Goal: Task Accomplishment & Management: Use online tool/utility

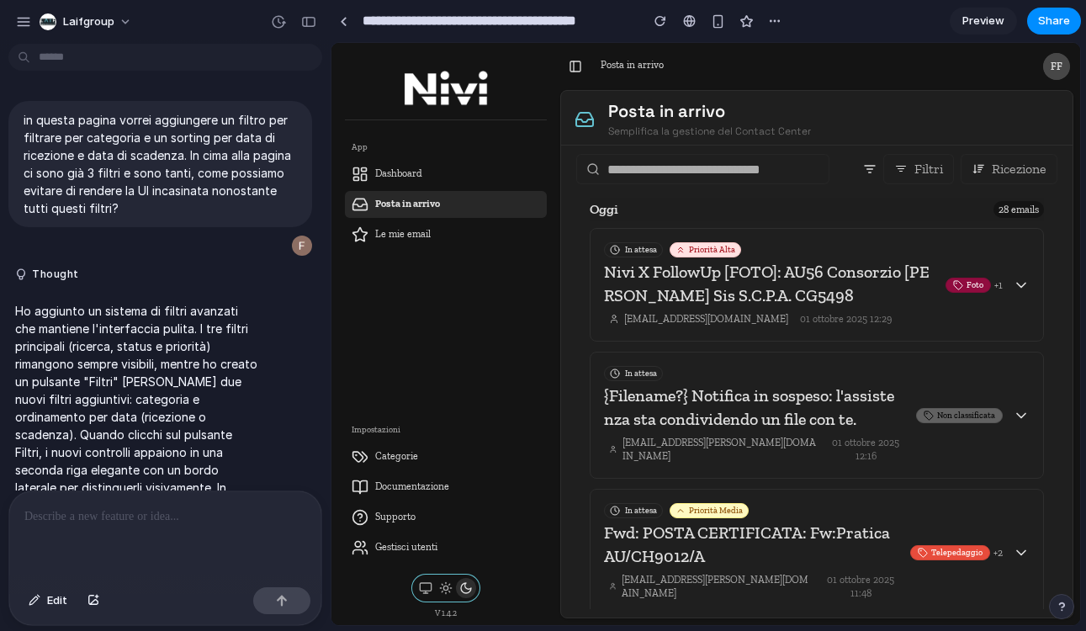
scroll to position [2763, 0]
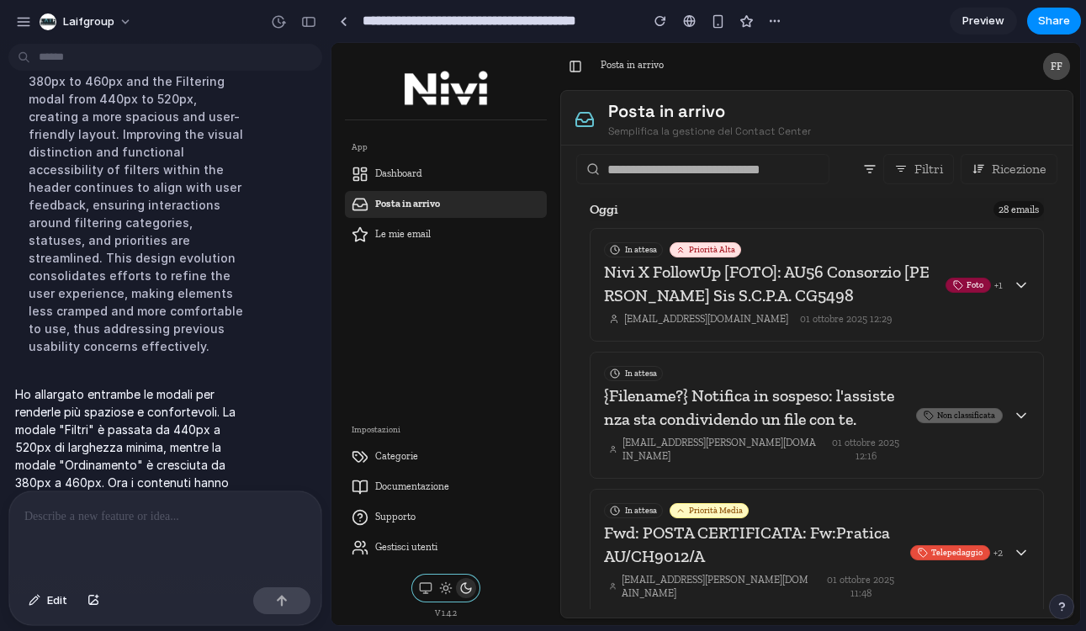
click at [1001, 170] on span "Ricezione" at bounding box center [1019, 168] width 55 height 15
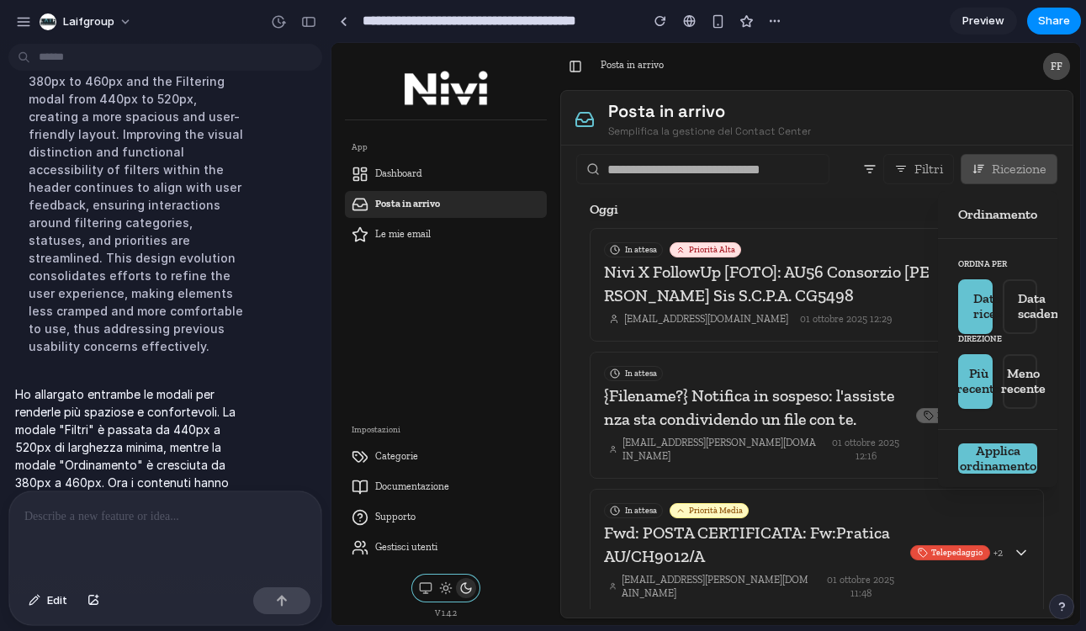
click at [1001, 170] on div at bounding box center [705, 334] width 748 height 582
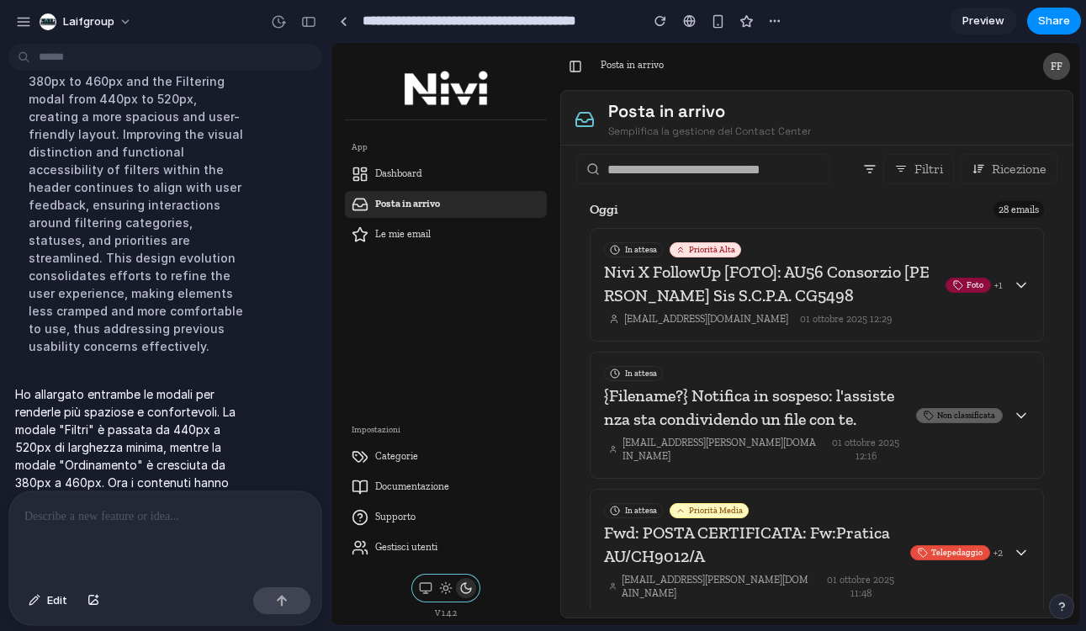
click at [905, 170] on button "Filtri" at bounding box center [918, 169] width 71 height 30
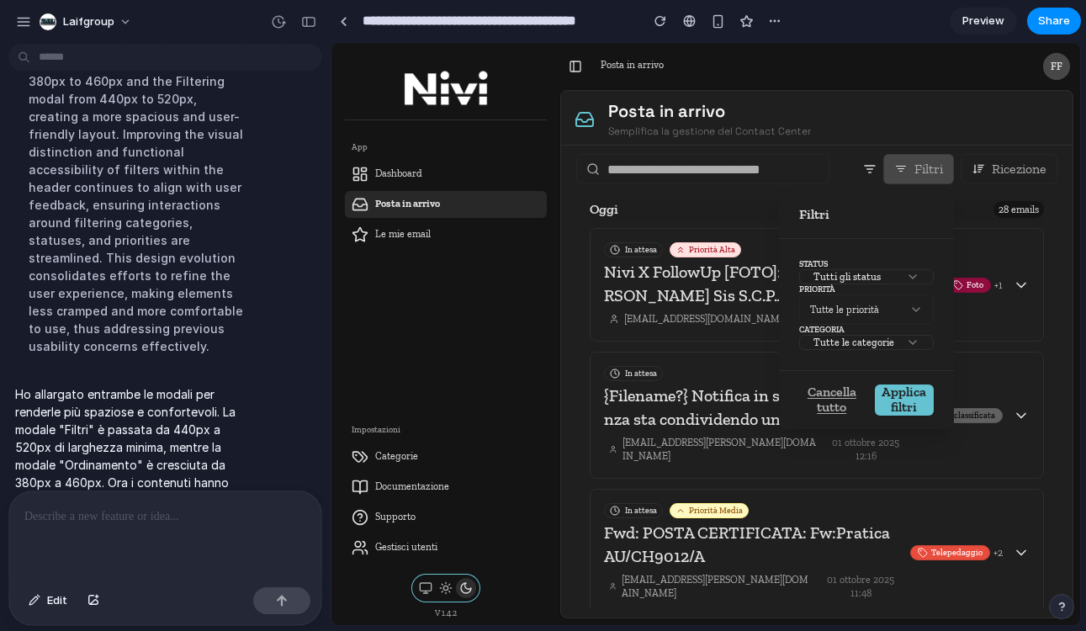
click at [905, 169] on div at bounding box center [705, 334] width 748 height 582
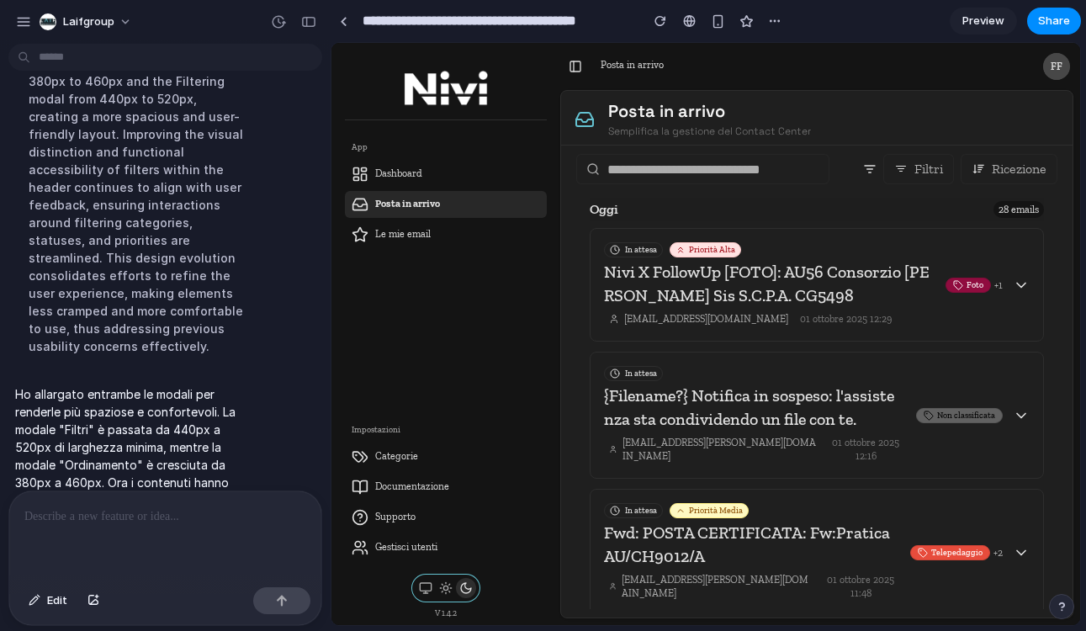
click at [905, 169] on button "Filtri" at bounding box center [918, 169] width 71 height 30
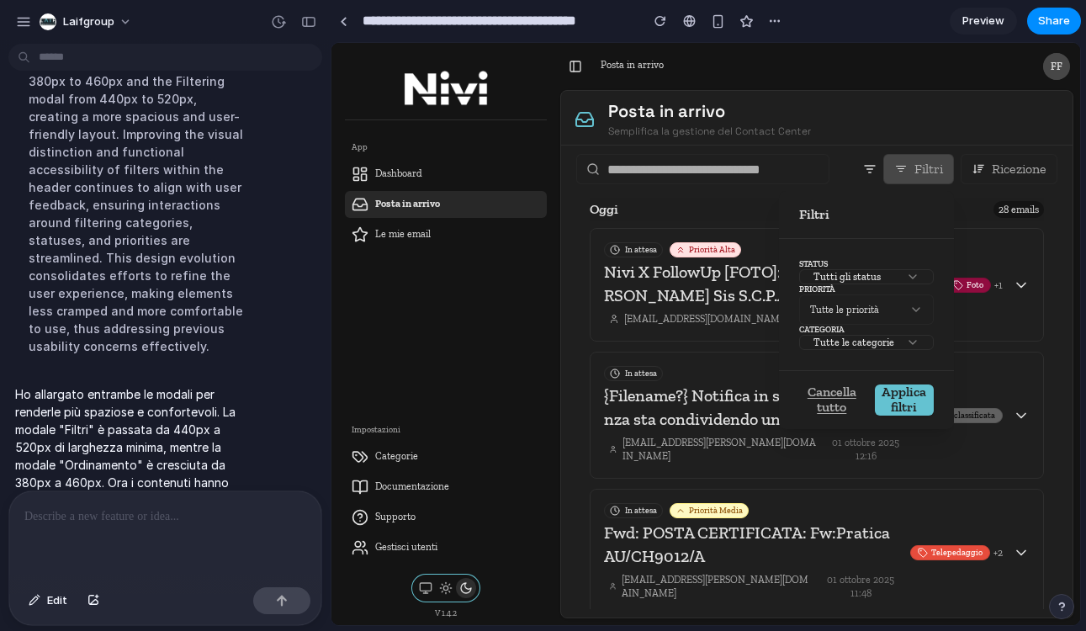
click at [1014, 170] on div at bounding box center [705, 334] width 748 height 582
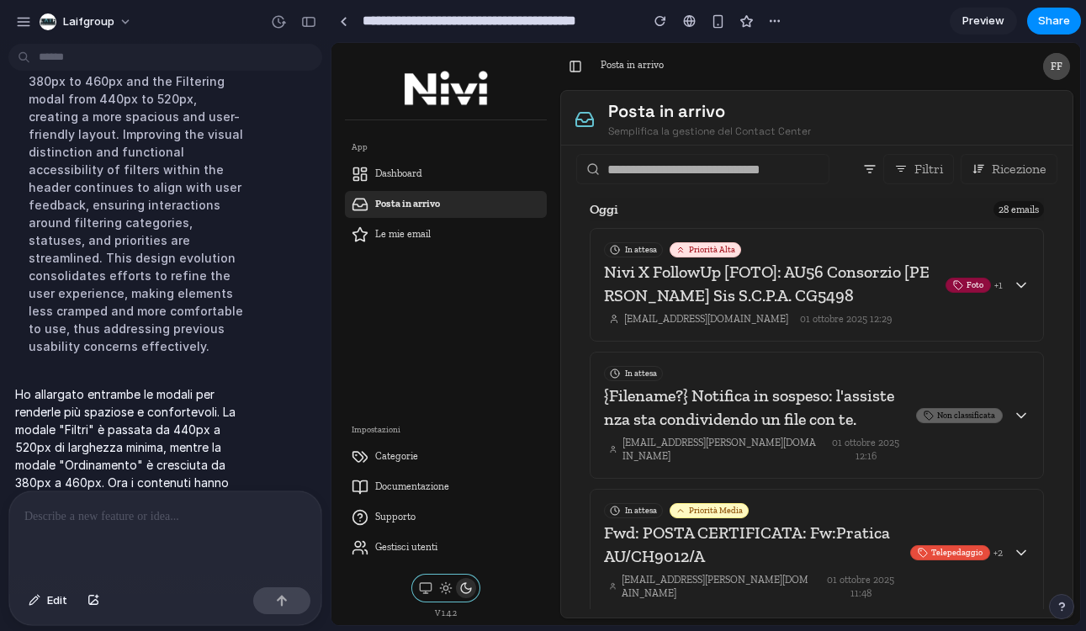
click at [1014, 170] on span "Ricezione" at bounding box center [1019, 168] width 55 height 15
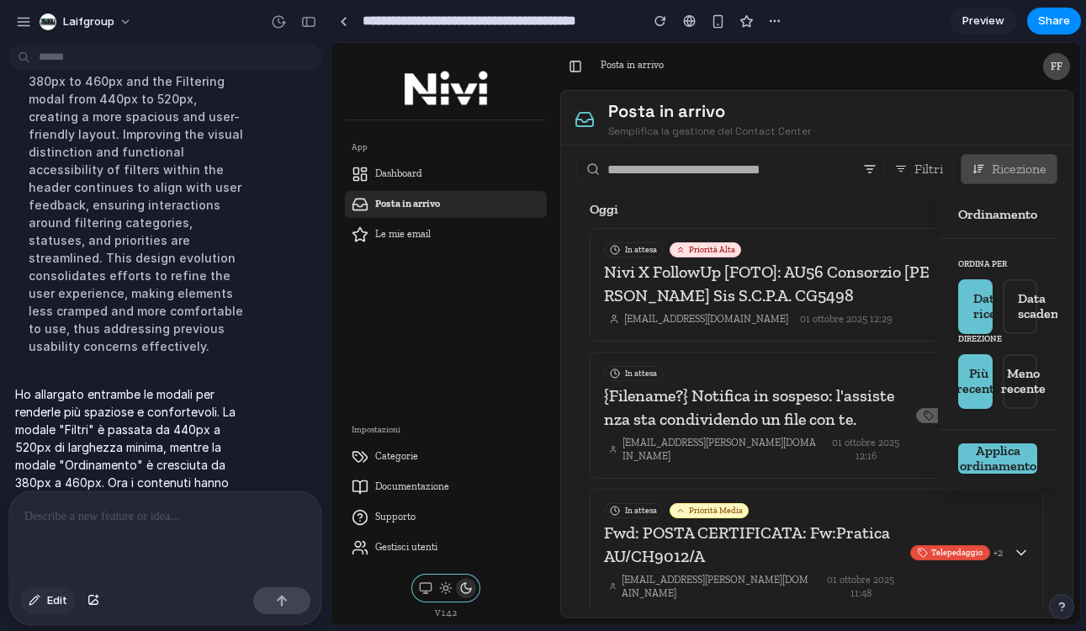
click at [56, 595] on span "Edit" at bounding box center [57, 600] width 20 height 17
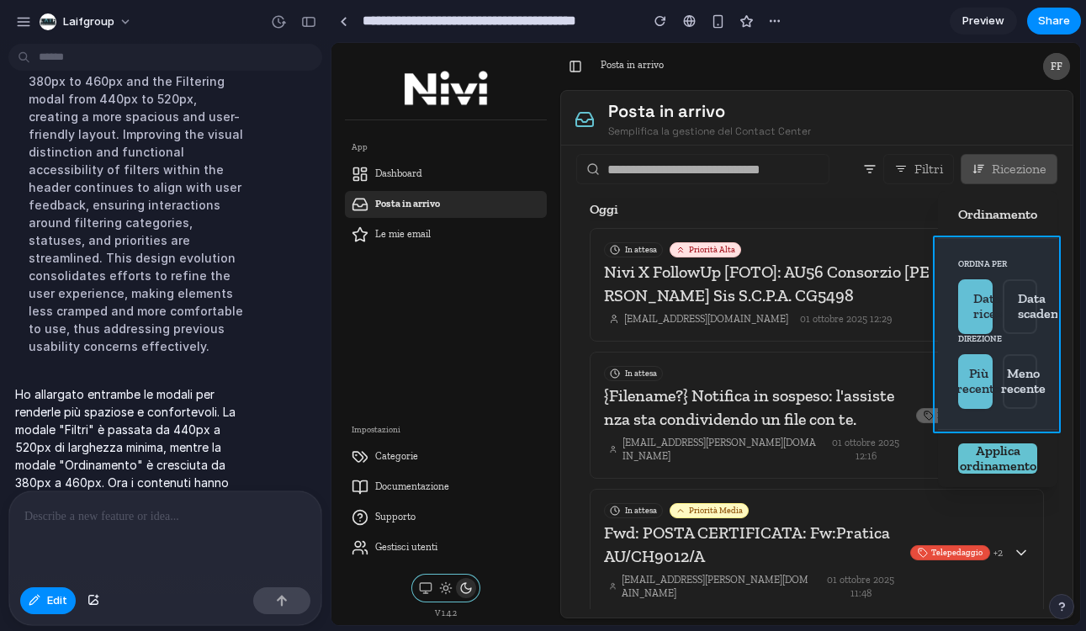
drag, startPoint x: 932, startPoint y: 296, endPoint x: 945, endPoint y: 287, distance: 16.3
click at [945, 287] on div at bounding box center [706, 334] width 748 height 581
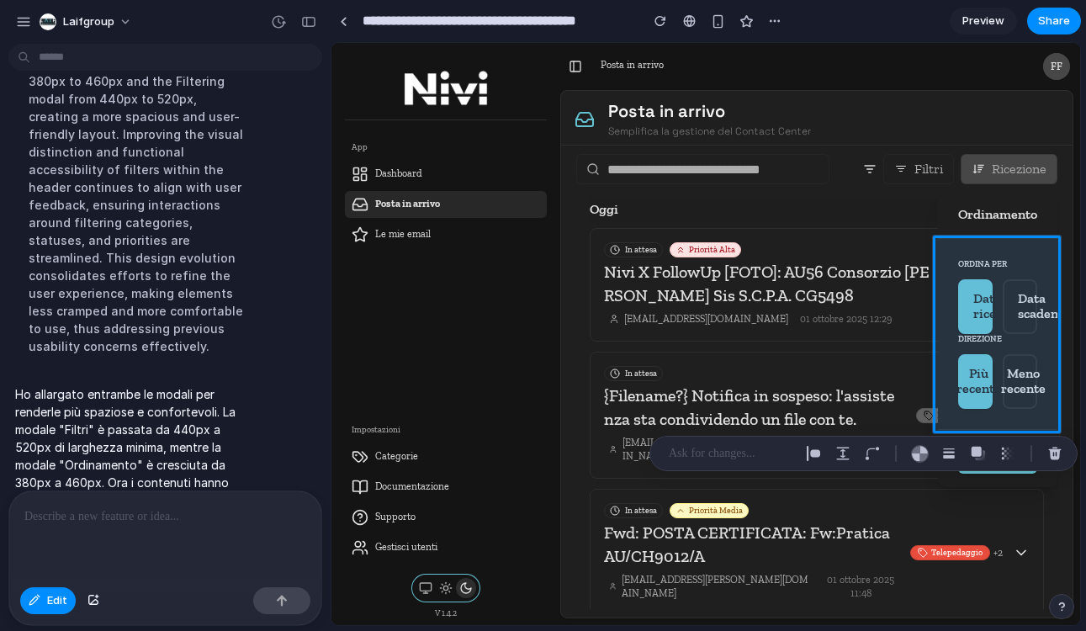
click at [726, 455] on p at bounding box center [731, 453] width 124 height 20
click at [812, 457] on div "button" at bounding box center [813, 453] width 15 height 15
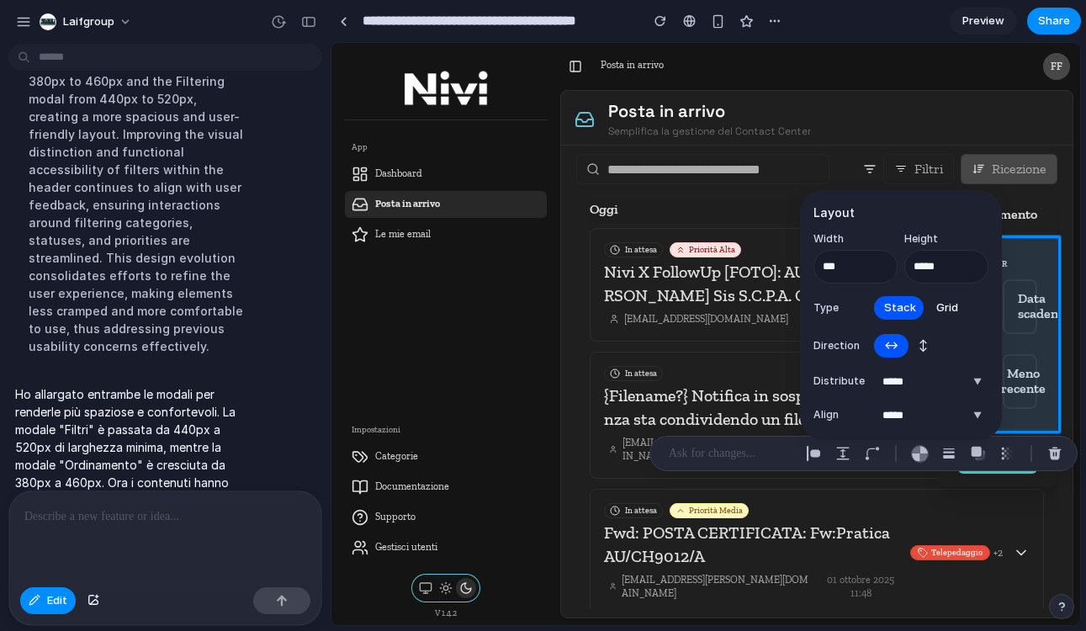
click at [936, 312] on span "Grid" at bounding box center [947, 307] width 22 height 17
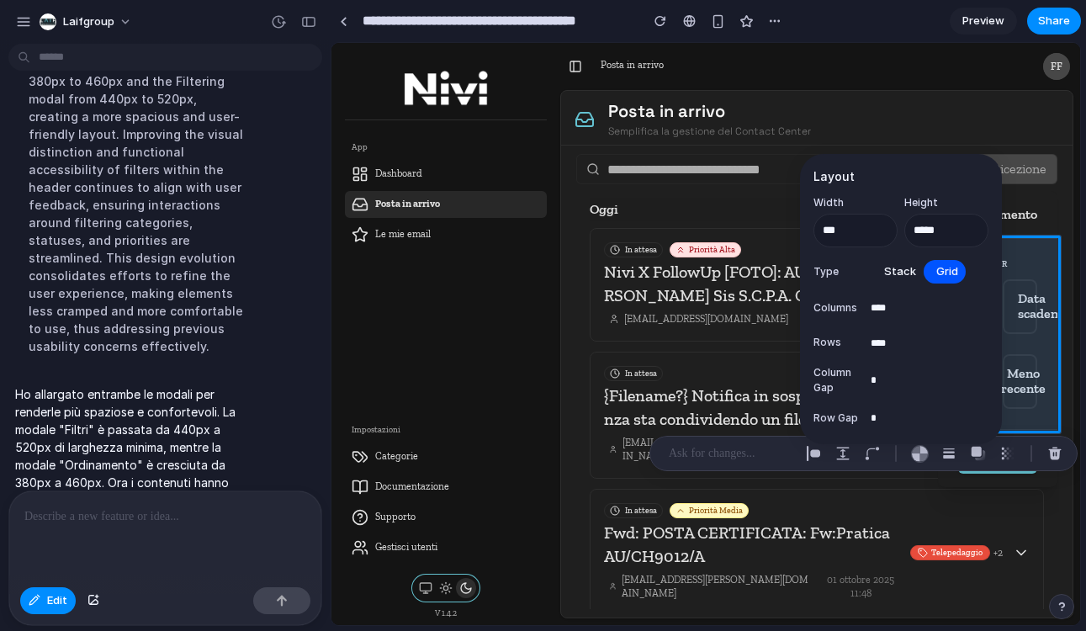
click at [902, 266] on span "Stack" at bounding box center [900, 271] width 32 height 17
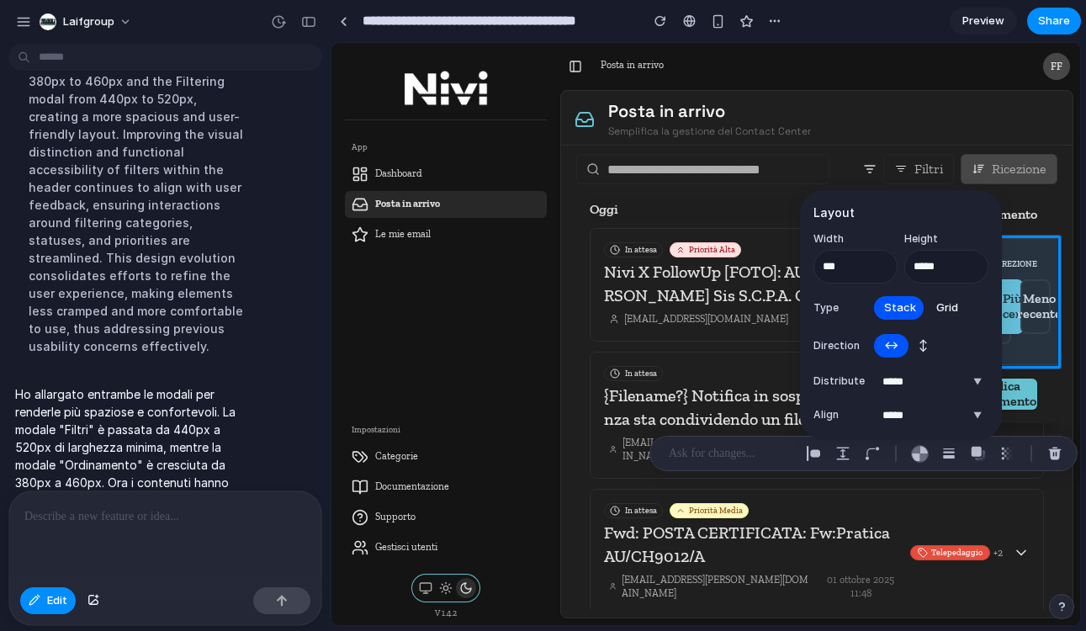
click at [906, 307] on span "Stack" at bounding box center [900, 307] width 32 height 17
click at [940, 306] on span "Grid" at bounding box center [947, 307] width 22 height 17
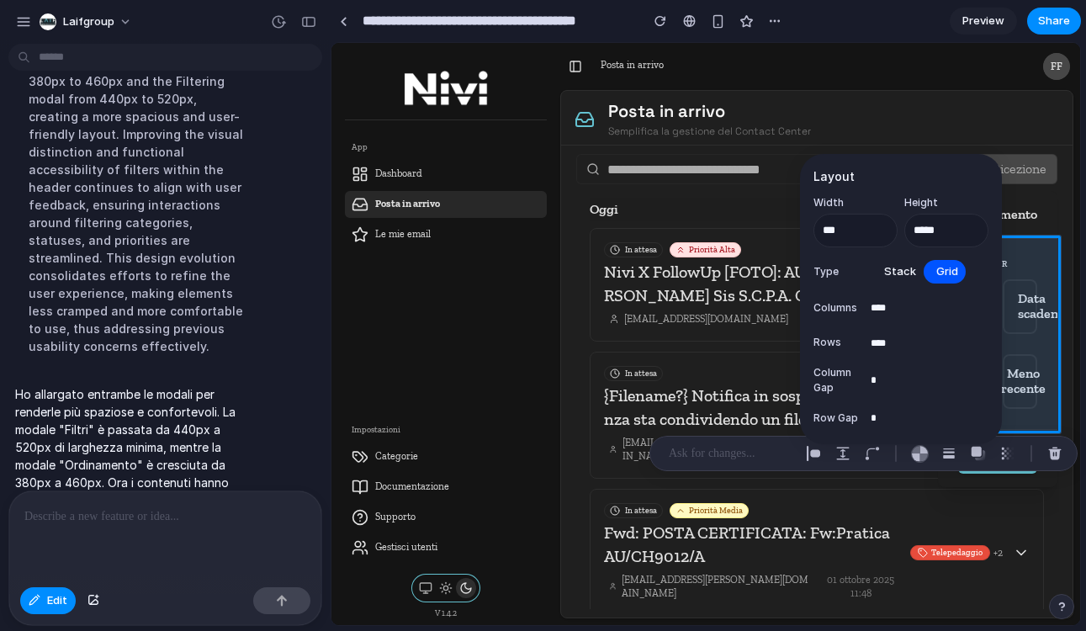
click at [905, 266] on span "Stack" at bounding box center [900, 271] width 32 height 17
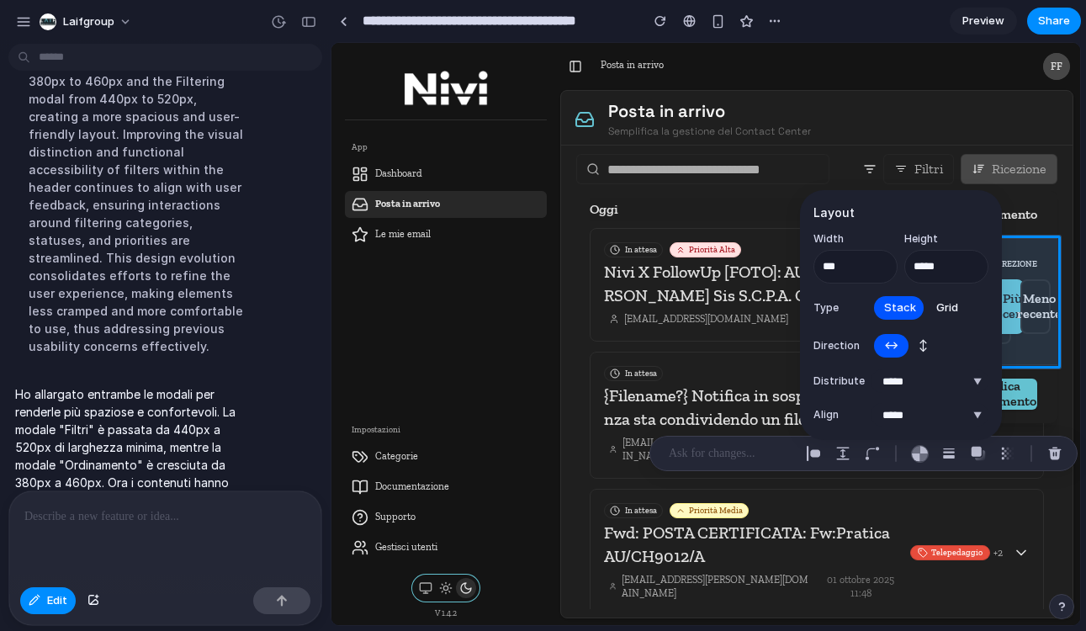
click at [937, 303] on span "Grid" at bounding box center [947, 307] width 22 height 17
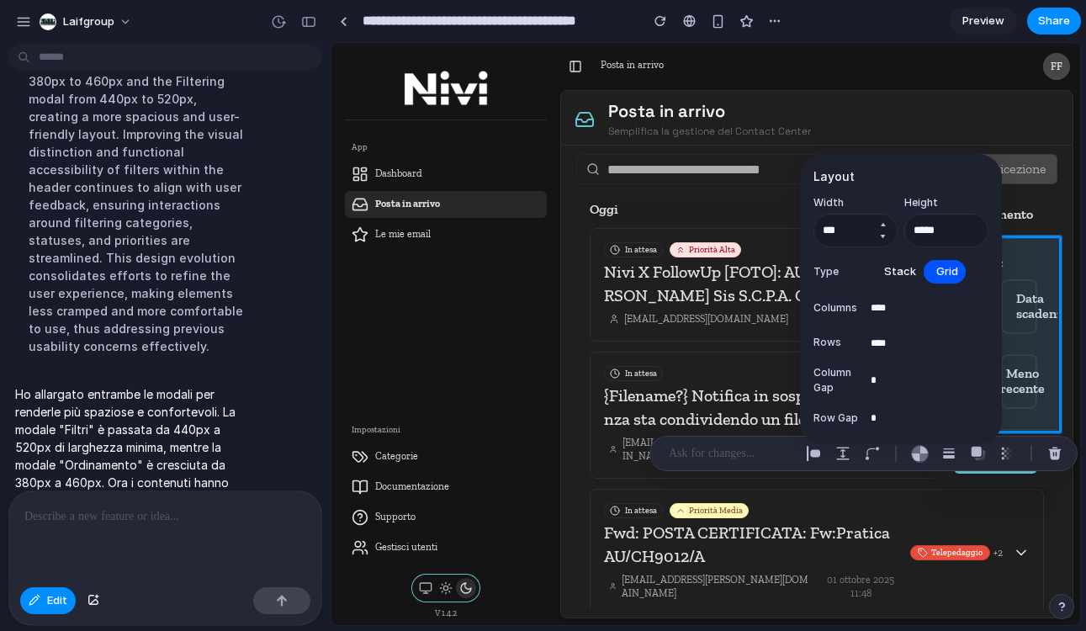
click at [881, 223] on button "Increment" at bounding box center [882, 224] width 17 height 13
click at [849, 226] on input "***" at bounding box center [855, 231] width 84 height 34
type input "***"
click at [839, 452] on div "button" at bounding box center [842, 453] width 15 height 15
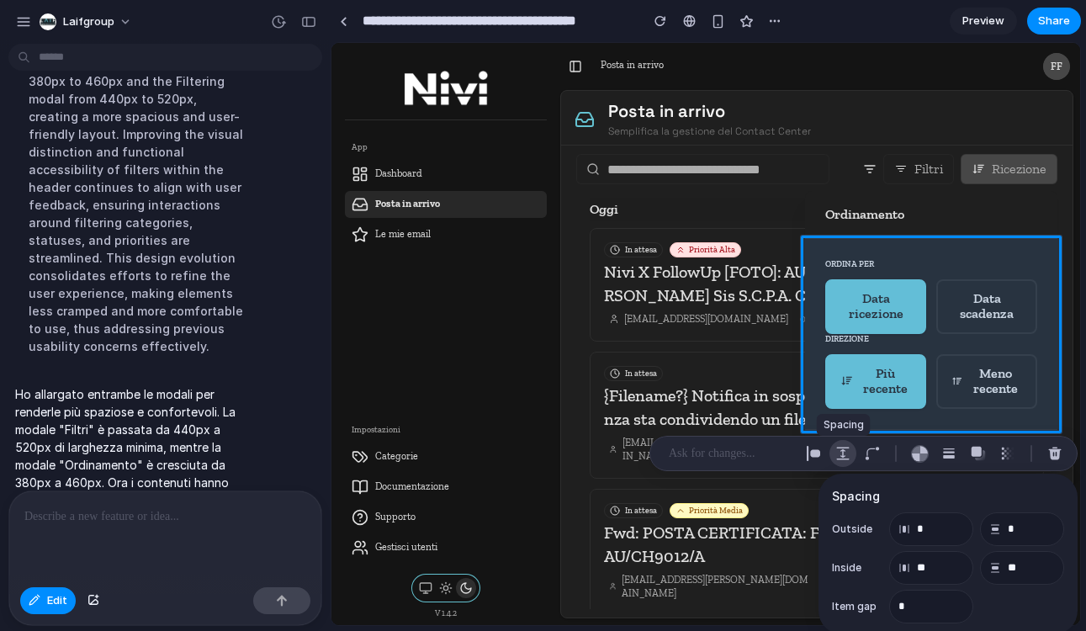
click at [839, 452] on div "button" at bounding box center [842, 453] width 15 height 15
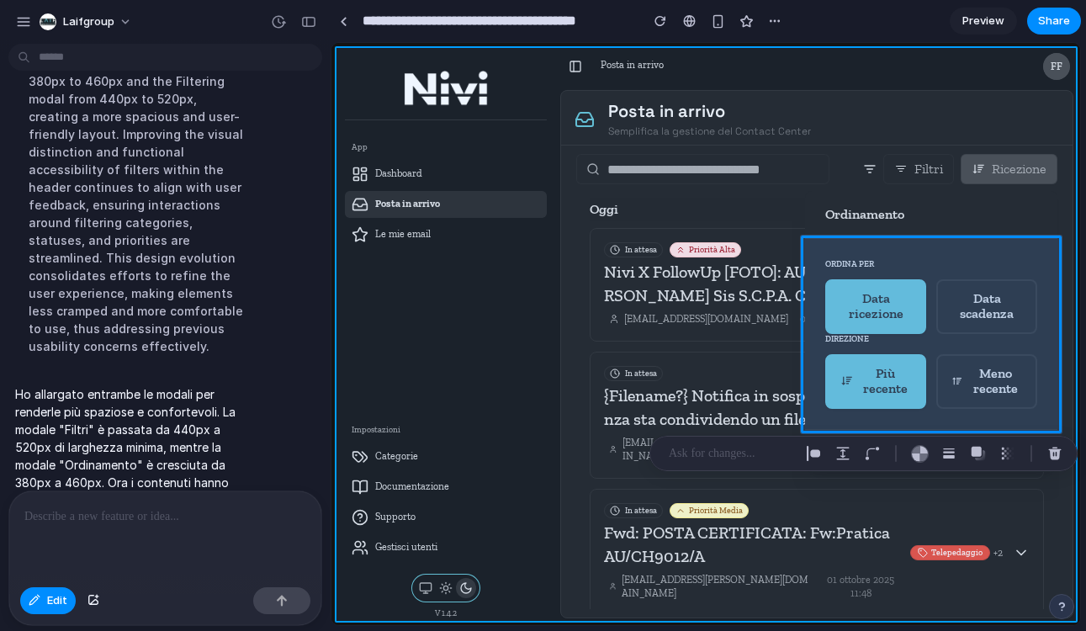
click at [794, 511] on div at bounding box center [706, 334] width 748 height 581
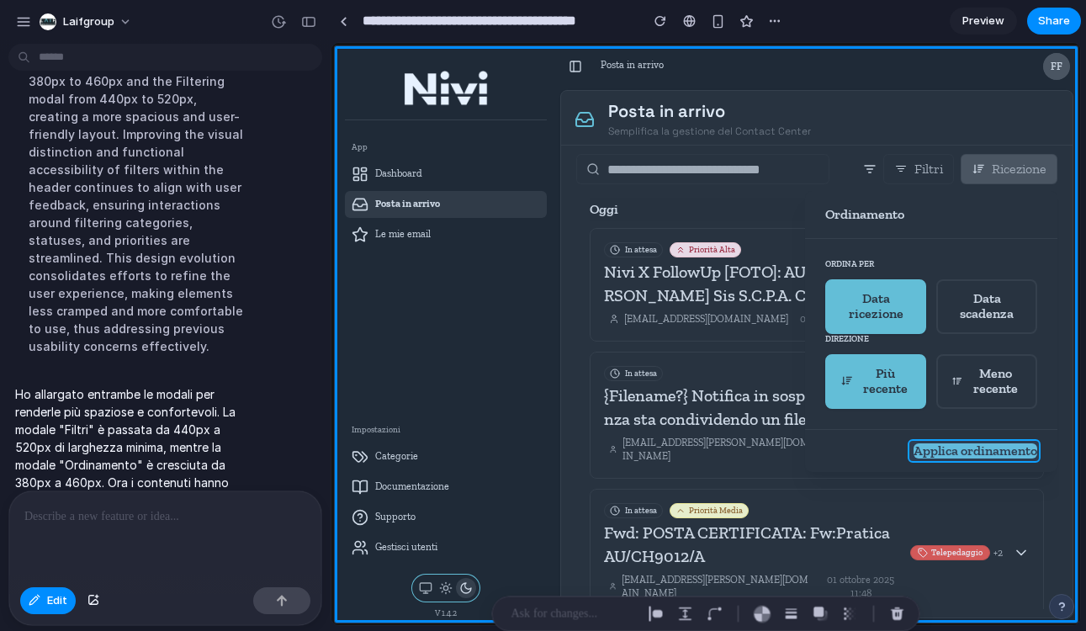
click at [981, 452] on div at bounding box center [706, 334] width 748 height 581
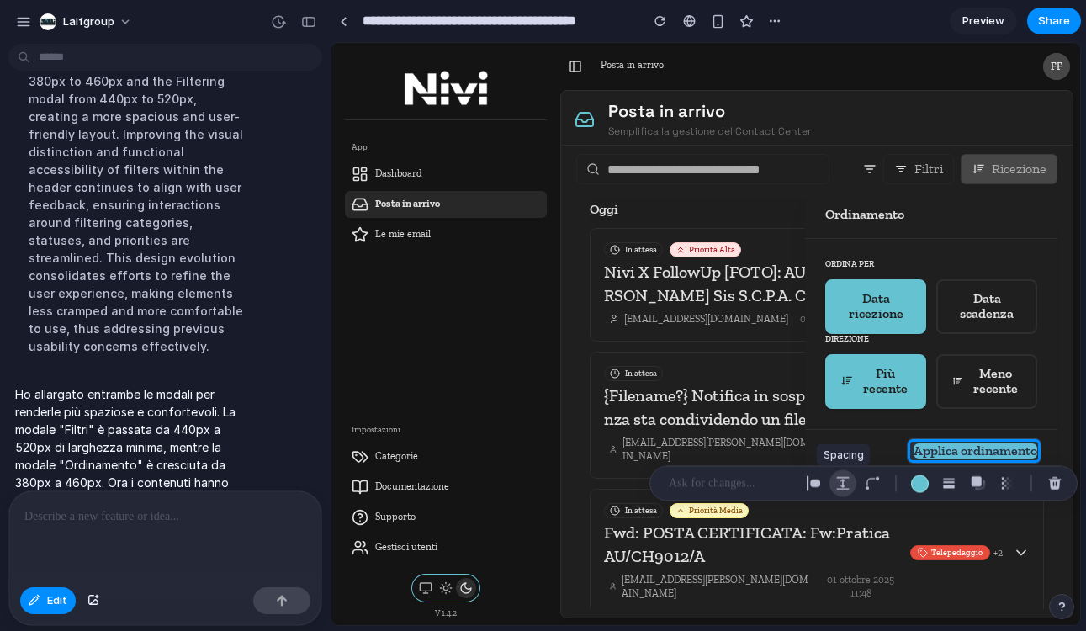
click at [838, 481] on div "button" at bounding box center [842, 483] width 15 height 15
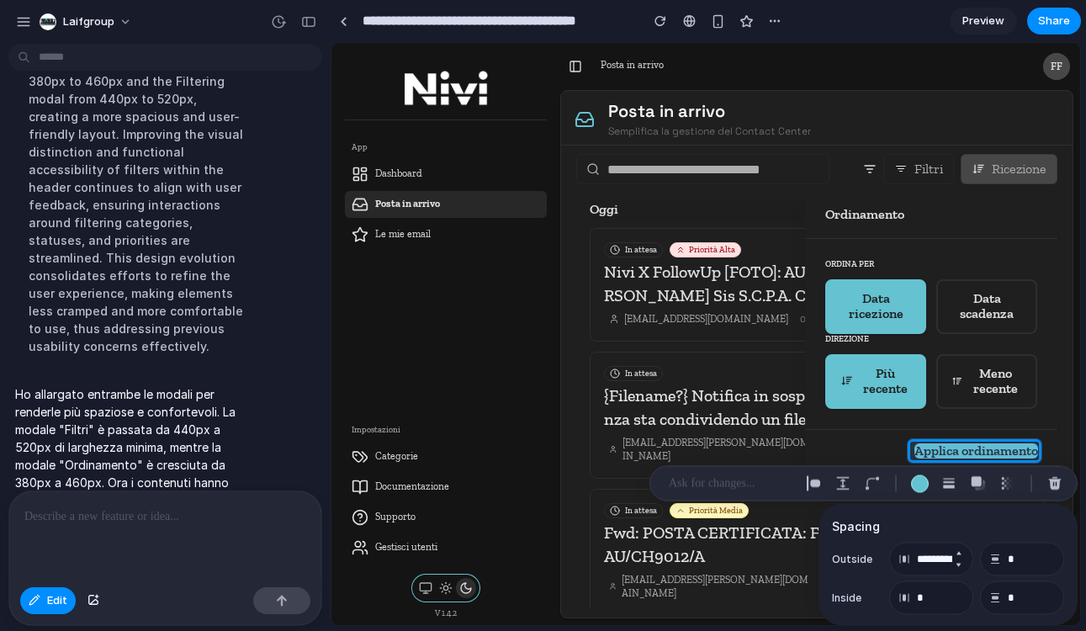
click at [959, 560] on button "Decrement" at bounding box center [957, 564] width 17 height 13
click at [941, 565] on input "********" at bounding box center [931, 559] width 84 height 34
drag, startPoint x: 1027, startPoint y: 617, endPoint x: 1009, endPoint y: 612, distance: 18.4
click at [1009, 612] on div "Spacing Outside * * Inside * *" at bounding box center [947, 565] width 259 height 122
click at [930, 558] on input "*" at bounding box center [931, 559] width 84 height 34
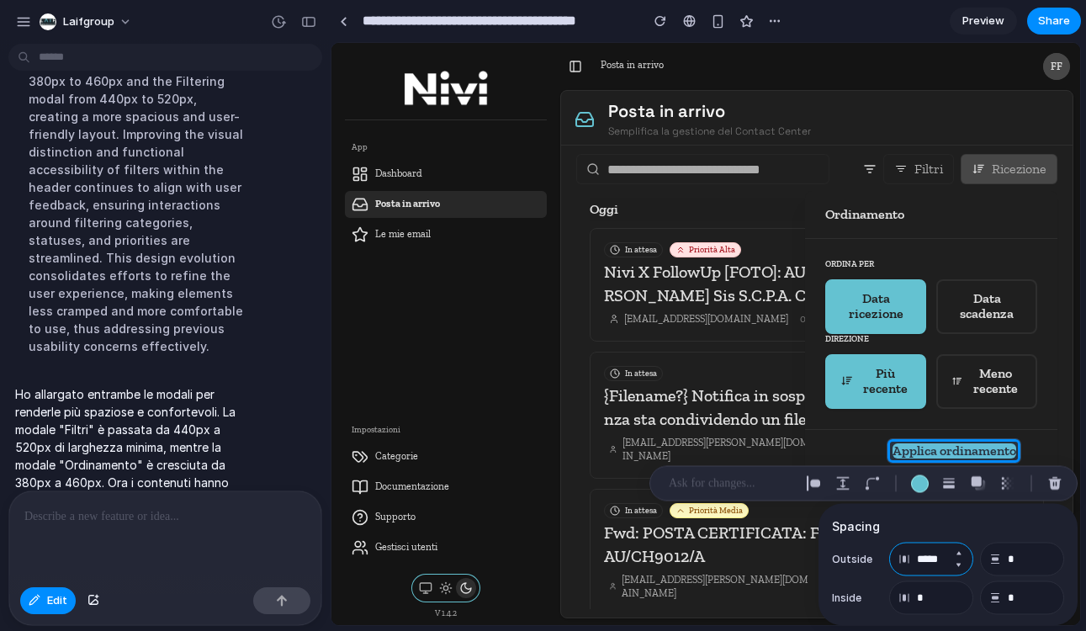
click at [918, 559] on input "*****" at bounding box center [931, 559] width 84 height 34
type input "*"
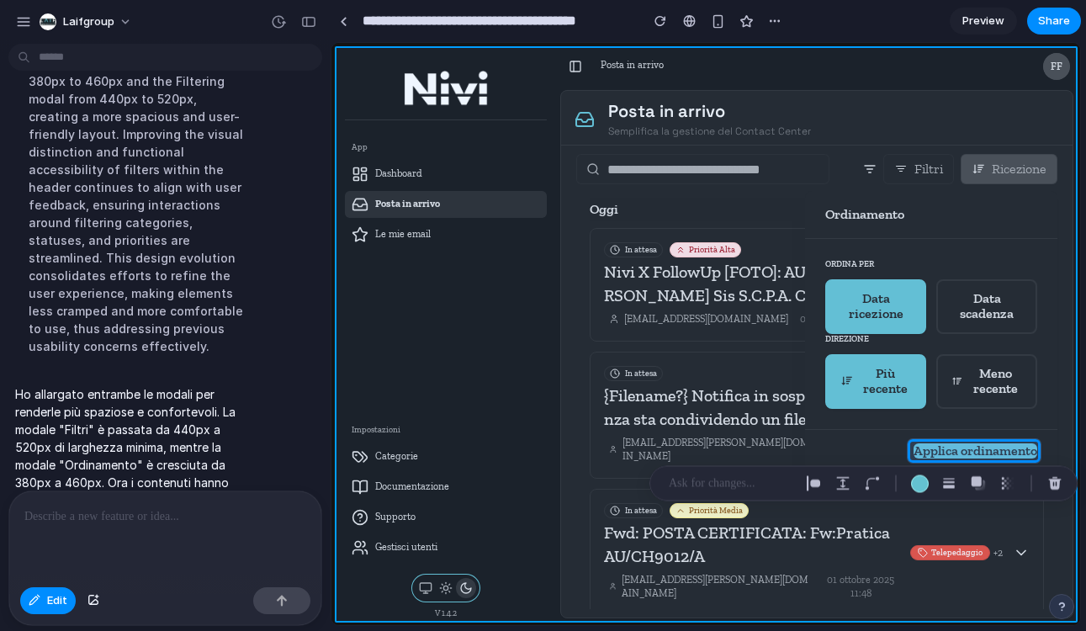
click at [687, 574] on div at bounding box center [706, 334] width 748 height 581
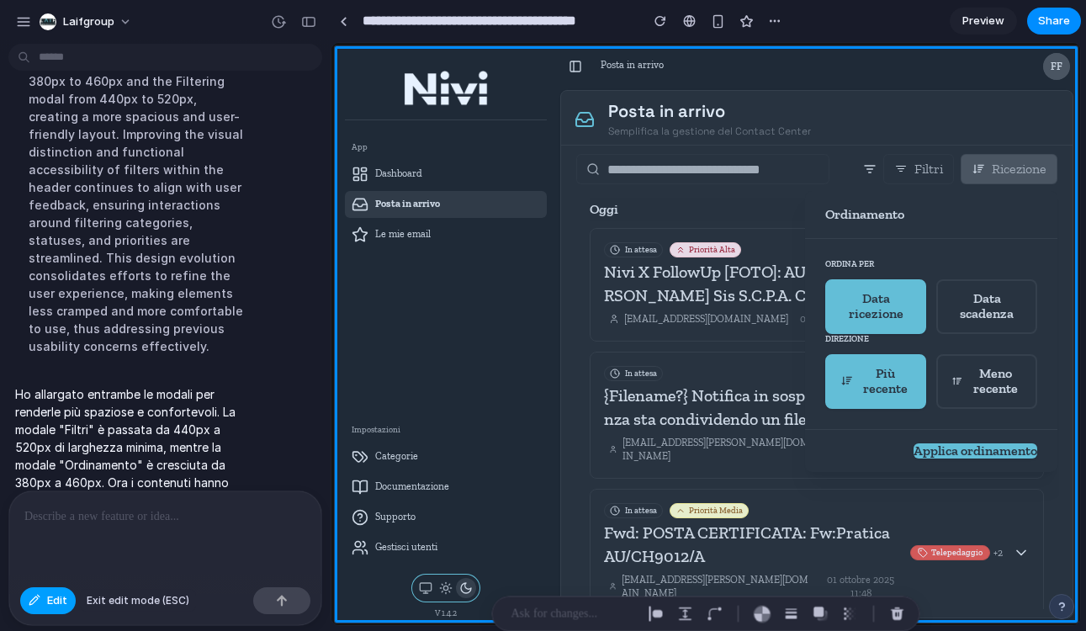
click at [50, 598] on span "Edit" at bounding box center [57, 600] width 20 height 17
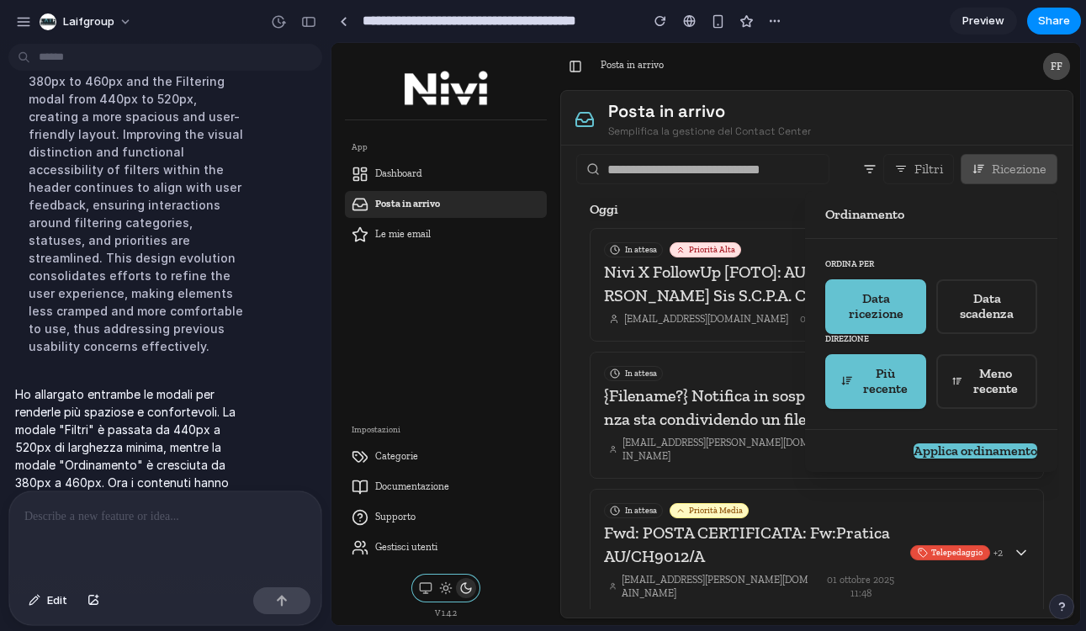
click at [857, 341] on label "Direzione" at bounding box center [931, 339] width 212 height 10
click at [914, 178] on div at bounding box center [705, 334] width 748 height 582
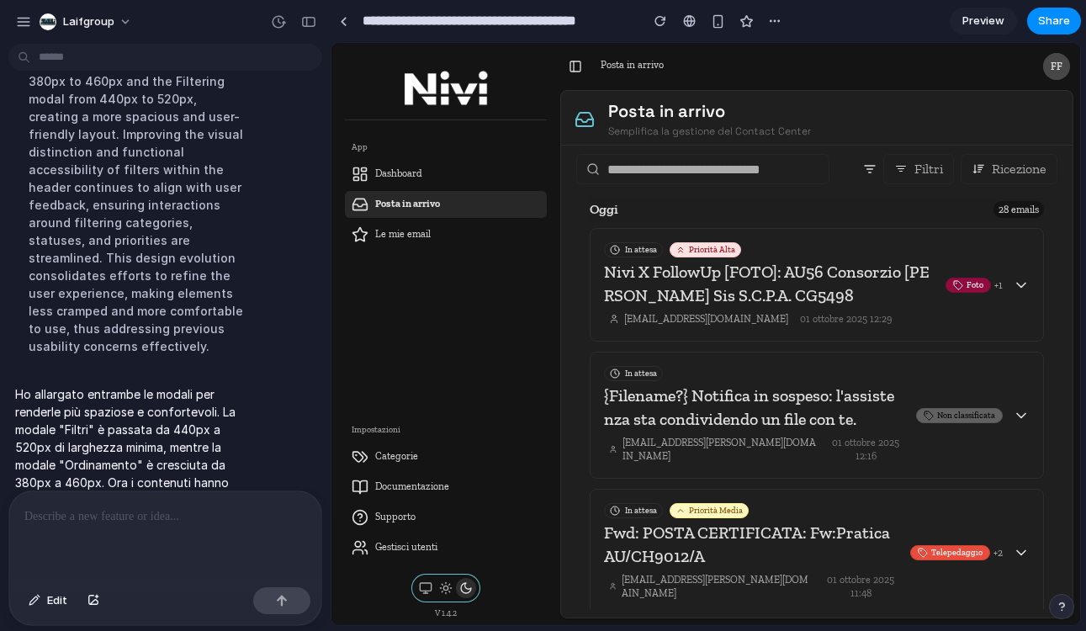
click at [914, 175] on span "Filtri" at bounding box center [928, 168] width 29 height 15
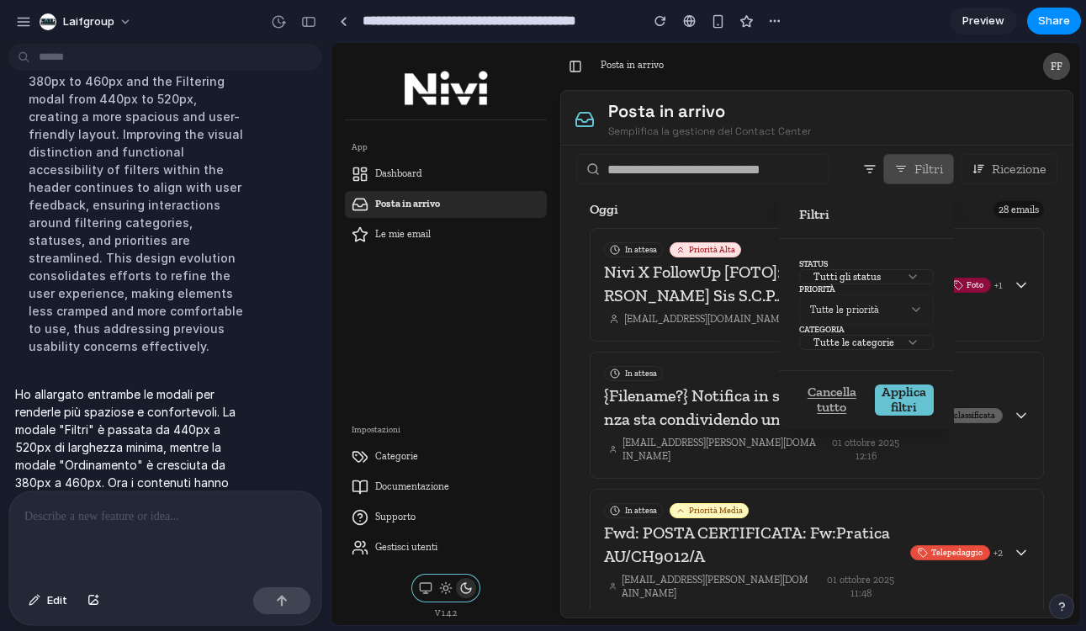
click at [908, 271] on icon at bounding box center [912, 276] width 13 height 13
click at [42, 598] on button "Edit" at bounding box center [48, 600] width 56 height 27
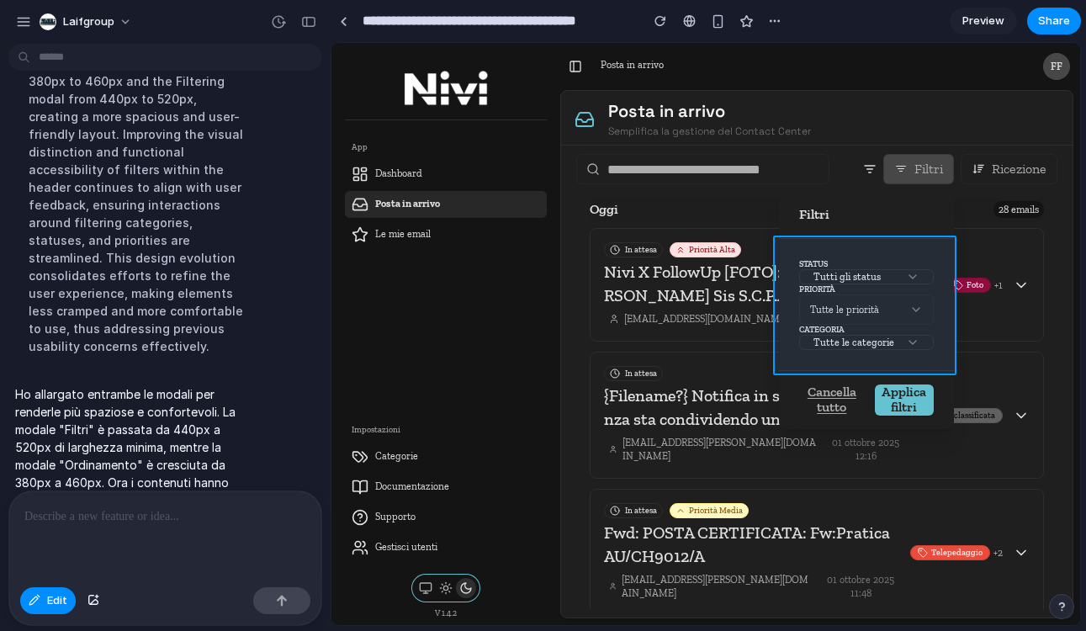
click at [944, 315] on div at bounding box center [706, 334] width 748 height 581
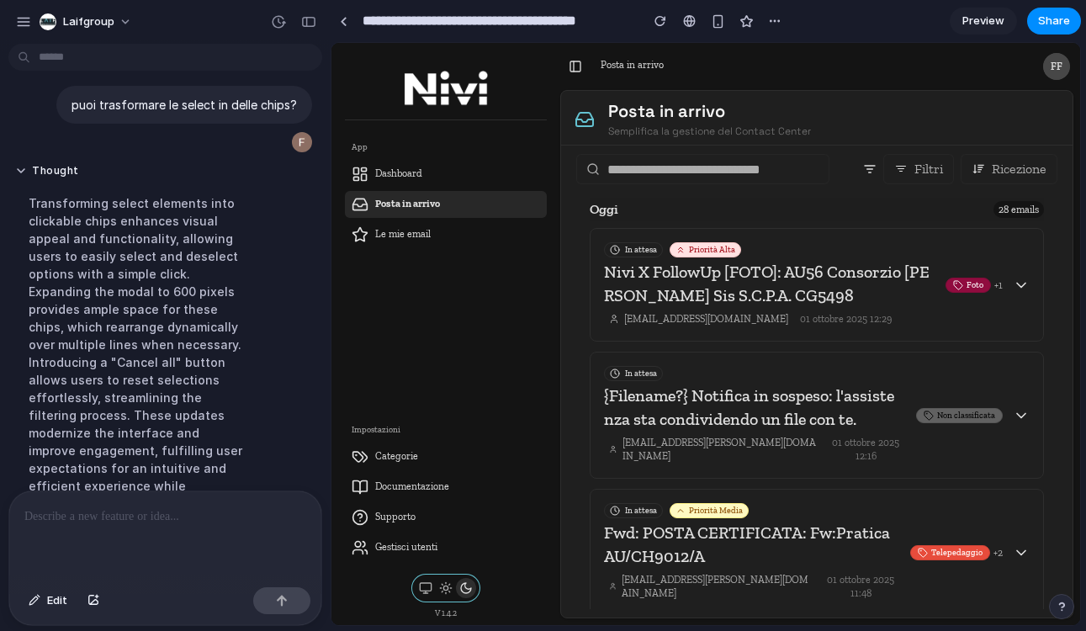
scroll to position [3209, 0]
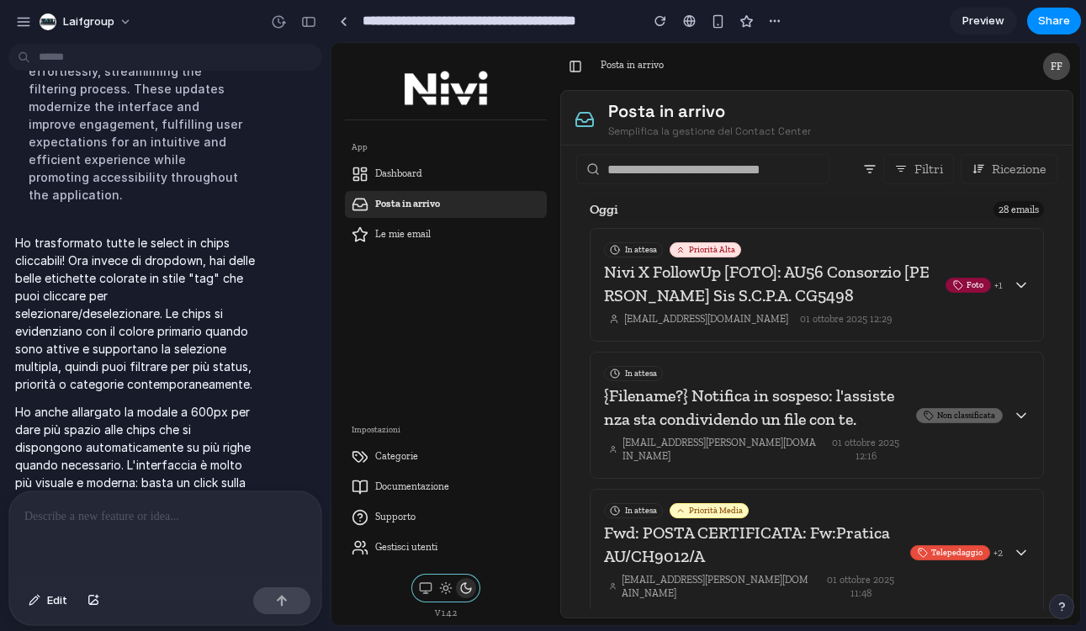
click at [903, 169] on icon at bounding box center [900, 168] width 13 height 13
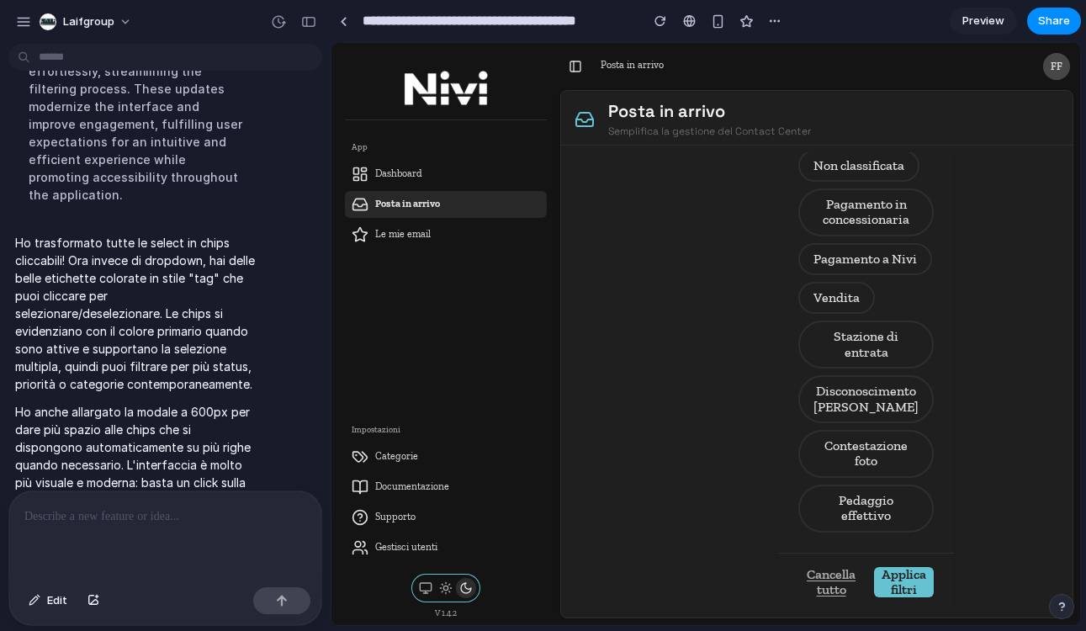
scroll to position [0, 0]
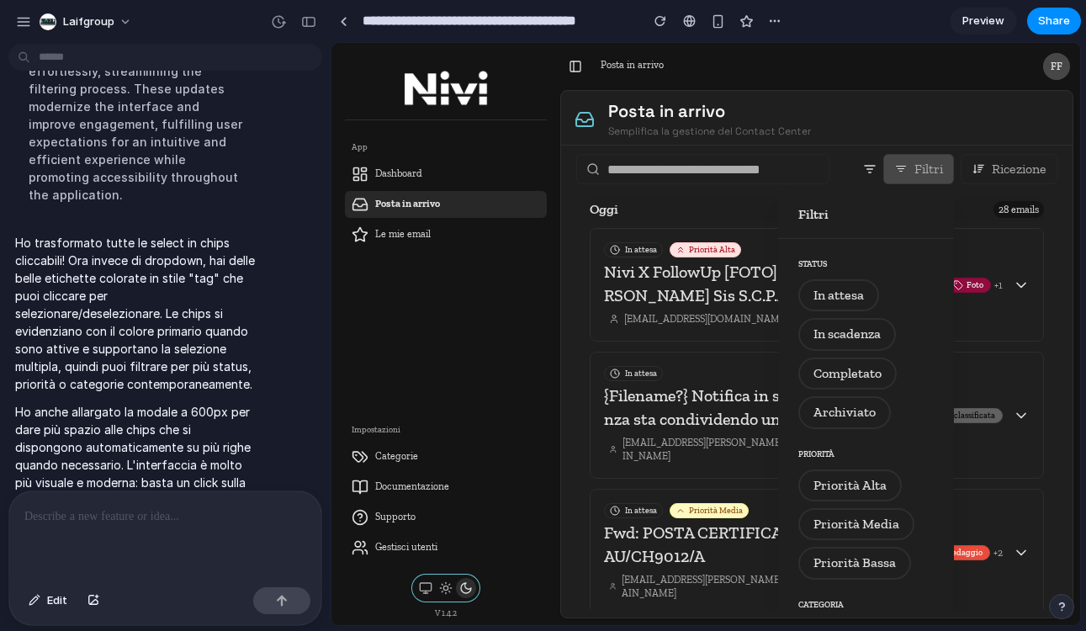
click at [989, 179] on div at bounding box center [705, 334] width 748 height 582
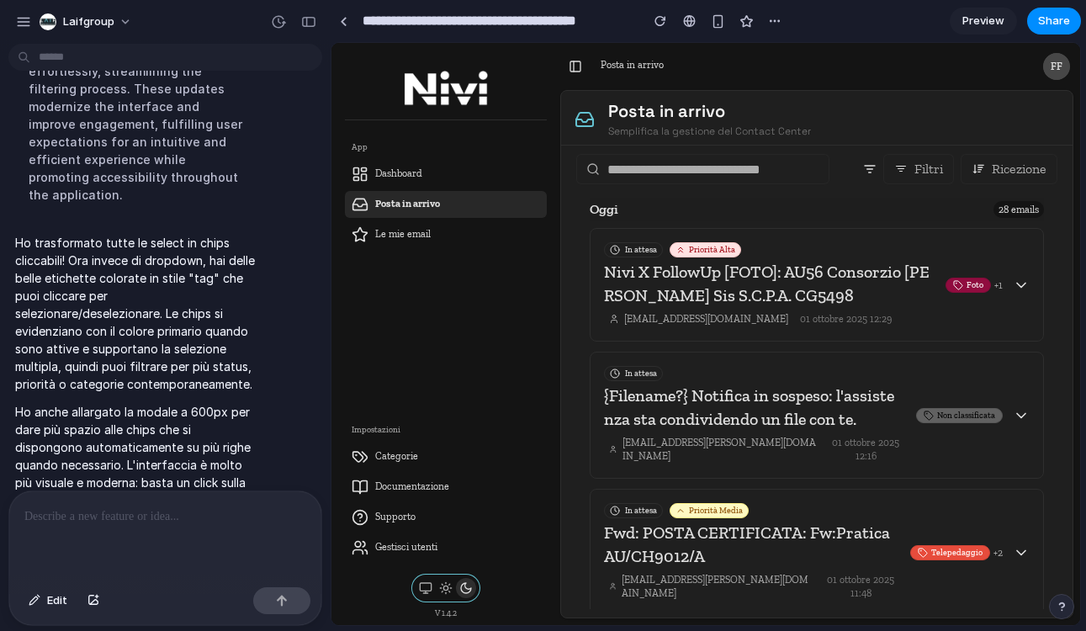
click at [989, 179] on button "Ricezione" at bounding box center [1008, 169] width 97 height 30
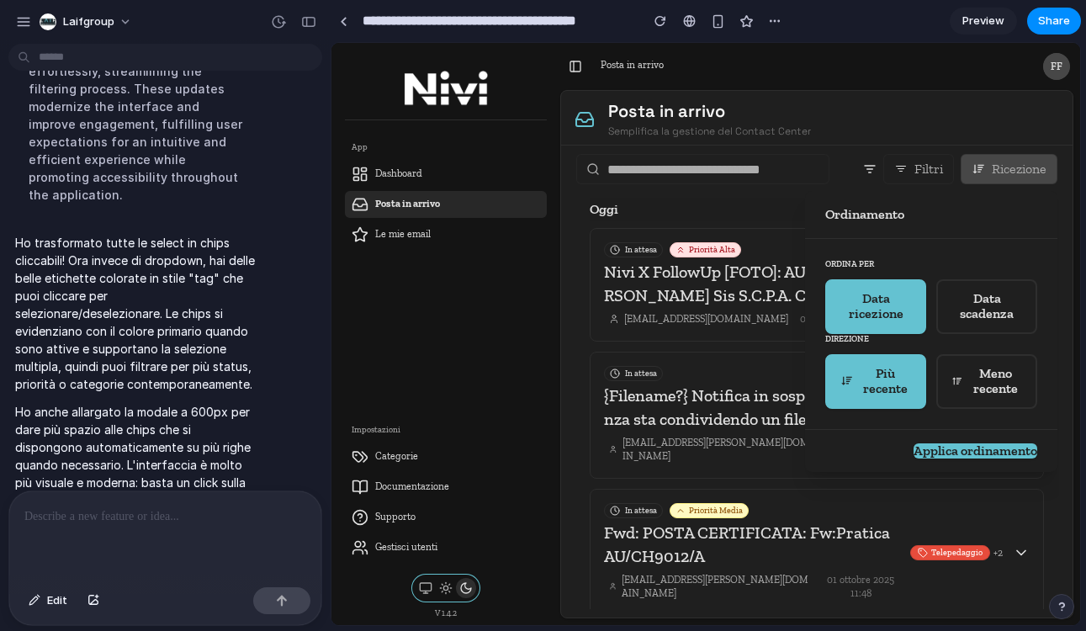
click at [989, 178] on div at bounding box center [705, 334] width 748 height 582
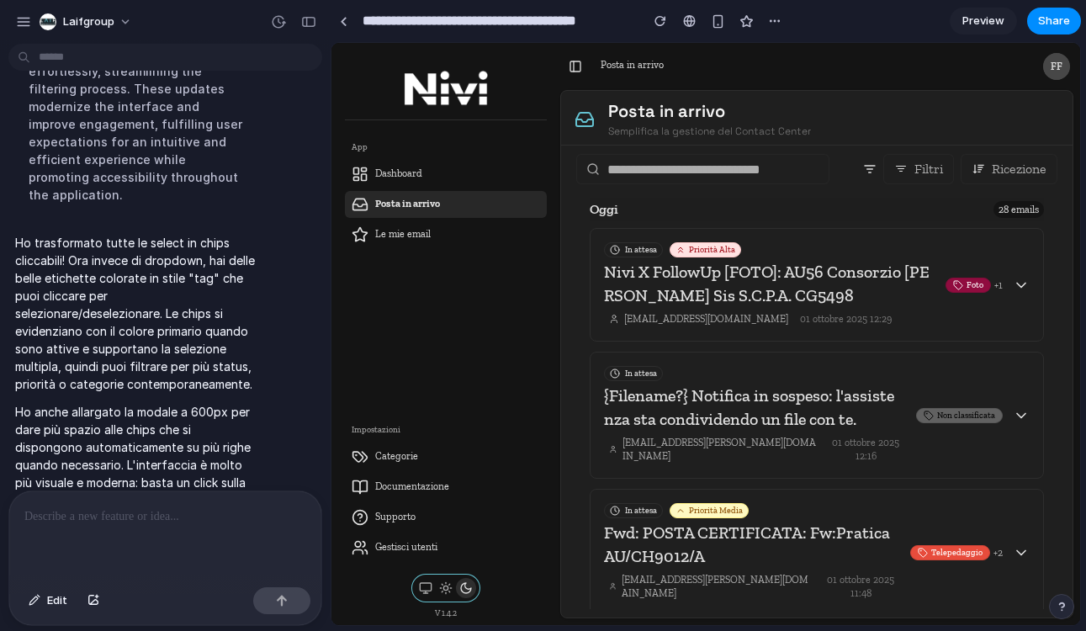
click at [836, 212] on div "Oggi 28 emails" at bounding box center [817, 210] width 454 height 24
click at [23, 16] on div "button" at bounding box center [23, 21] width 15 height 15
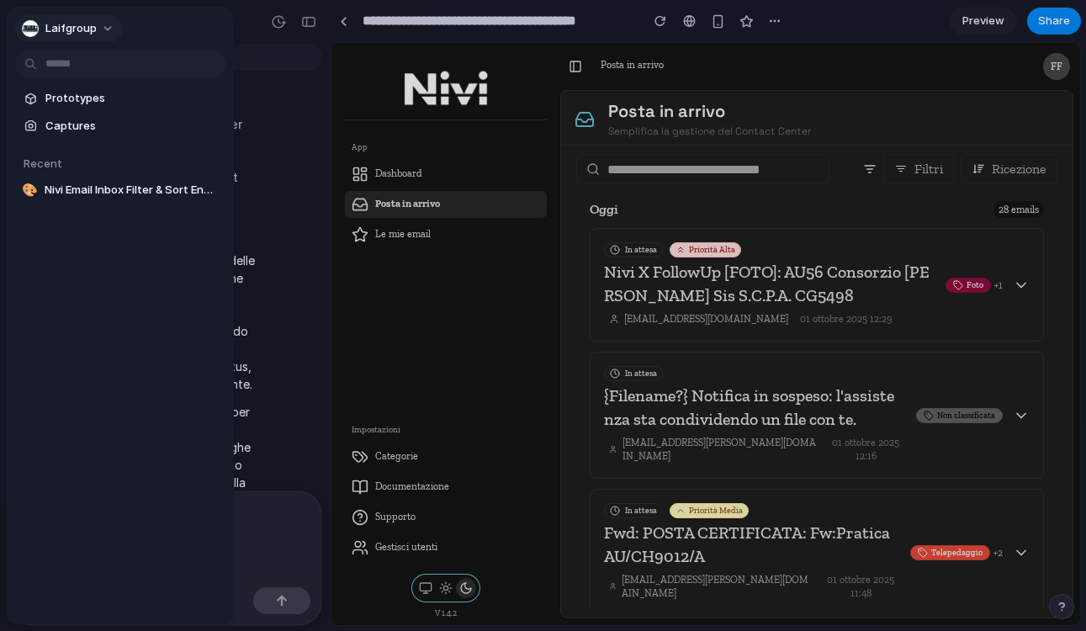
click at [23, 16] on button "laifgroup" at bounding box center [69, 28] width 108 height 27
click at [251, 28] on div at bounding box center [543, 315] width 1086 height 631
